Goal: Navigation & Orientation: Find specific page/section

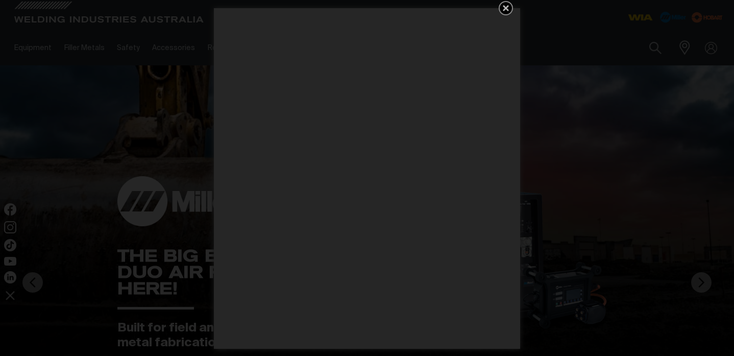
click at [508, 10] on icon "Get 5 WIA Welding Guides Free!" at bounding box center [505, 8] width 6 height 6
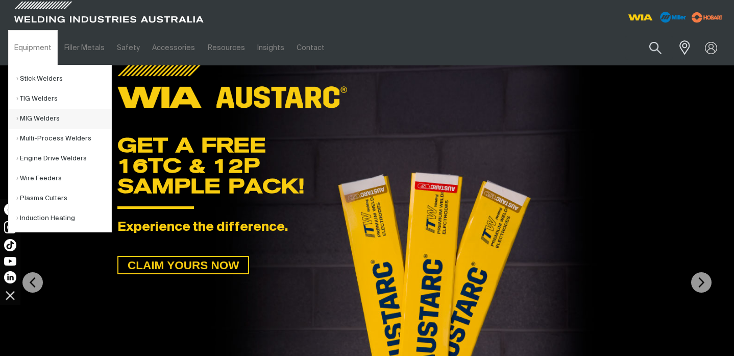
click at [15, 119] on li "MIG Welders" at bounding box center [60, 119] width 103 height 20
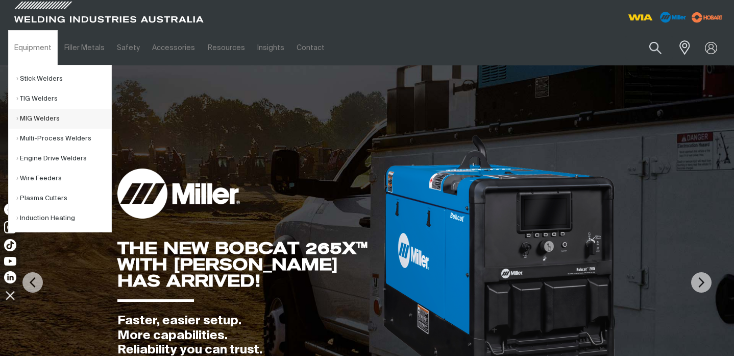
click at [32, 117] on link "MIG Welders" at bounding box center [63, 119] width 95 height 20
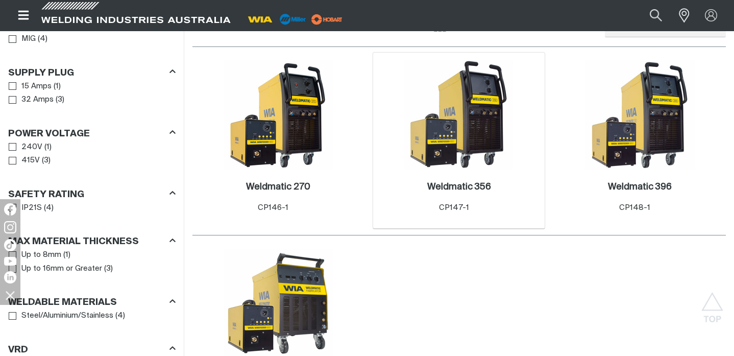
scroll to position [421, 0]
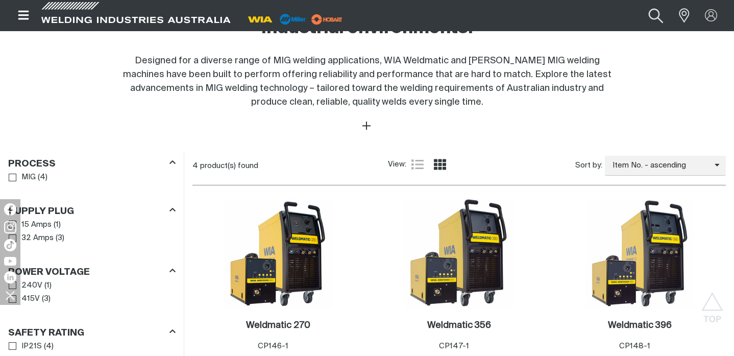
click at [654, 14] on button "Search products" at bounding box center [655, 16] width 41 height 28
click at [572, 19] on input "Search" at bounding box center [593, 16] width 157 height 22
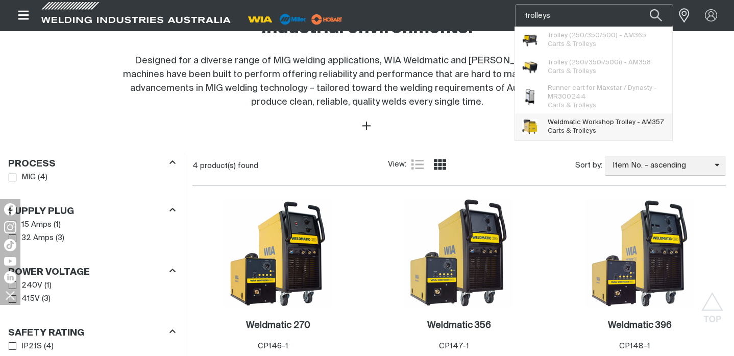
type input "trolleys"
click at [575, 125] on span "Weldmatic Workshop Trolley - AM357" at bounding box center [605, 122] width 116 height 9
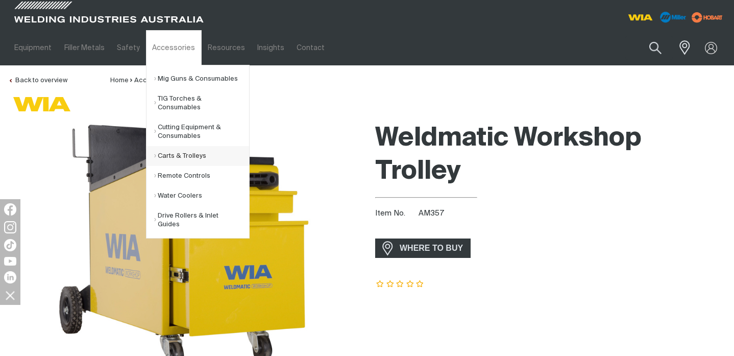
click at [162, 155] on link "Carts & Trolleys" at bounding box center [201, 156] width 95 height 20
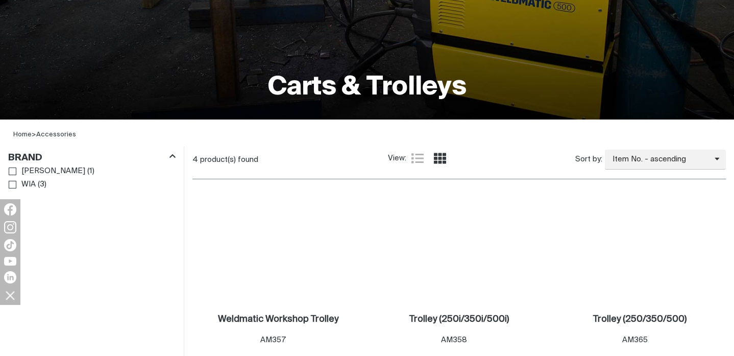
scroll to position [230, 0]
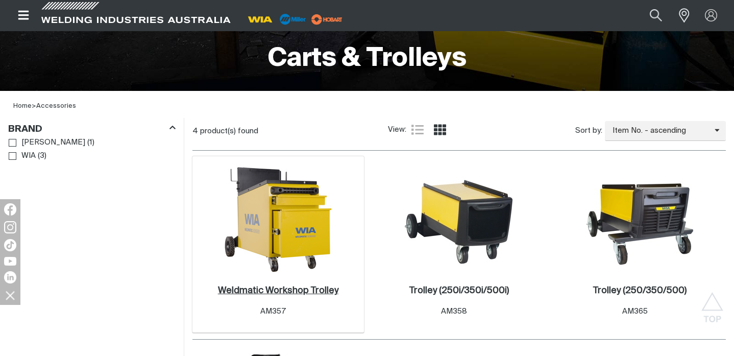
click at [283, 287] on h2 "Weldmatic Workshop Trolley ." at bounding box center [278, 290] width 120 height 9
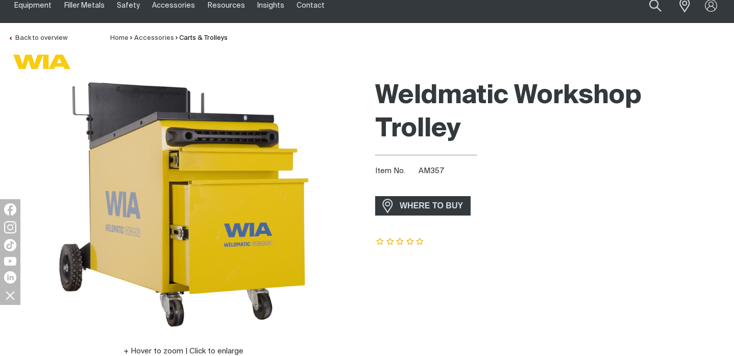
scroll to position [44, 0]
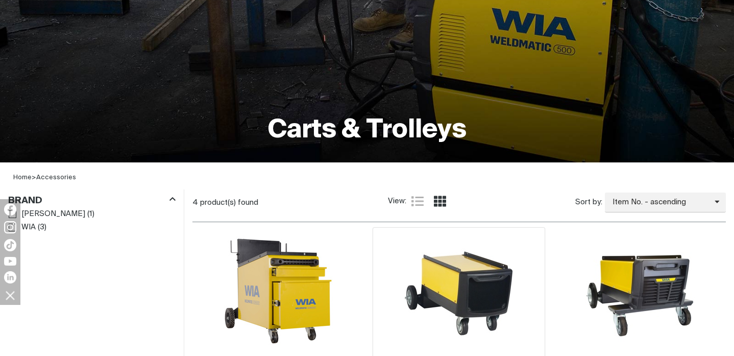
scroll to position [230, 0]
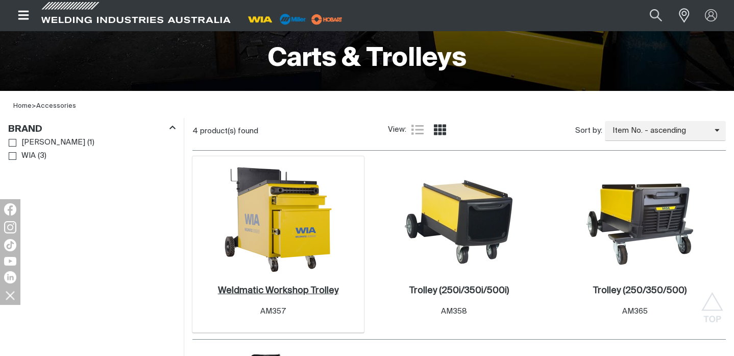
click at [288, 287] on h2 "Weldmatic Workshop Trolley ." at bounding box center [278, 290] width 120 height 9
